Goal: Transaction & Acquisition: Purchase product/service

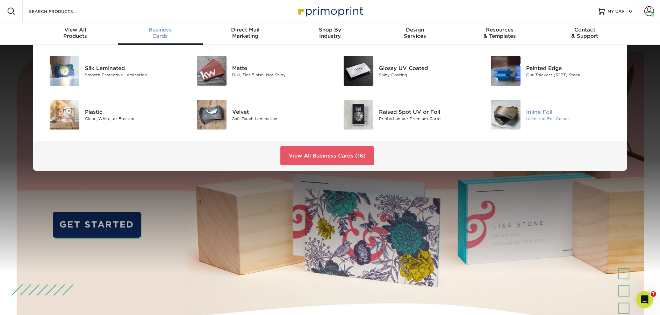
click at [525, 113] on div at bounding box center [501, 115] width 49 height 30
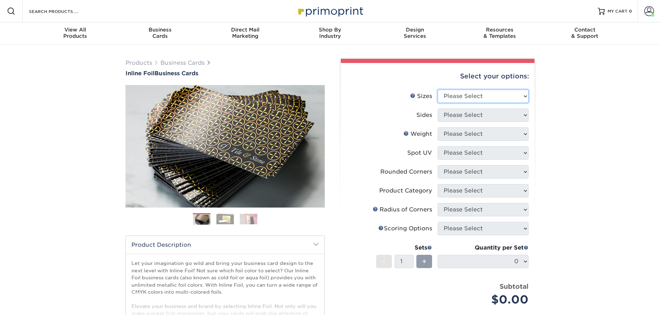
click at [482, 97] on select "Please Select 1.5" x 3.5" - Mini 1.75" x 3.5" - Mini 2" x 2" - Square 2" x 3" -…" at bounding box center [483, 96] width 91 height 13
select select "2.00x3.50"
click at [438, 90] on select "Please Select 1.5" x 3.5" - Mini 1.75" x 3.5" - Mini 2" x 2" - Square 2" x 3" -…" at bounding box center [483, 96] width 91 height 13
click at [478, 118] on select "Please Select Print Both Sides - Foil Back Only Print Both Sides - Foil Both Si…" at bounding box center [483, 114] width 91 height 13
